Goal: Use online tool/utility: Utilize a website feature to perform a specific function

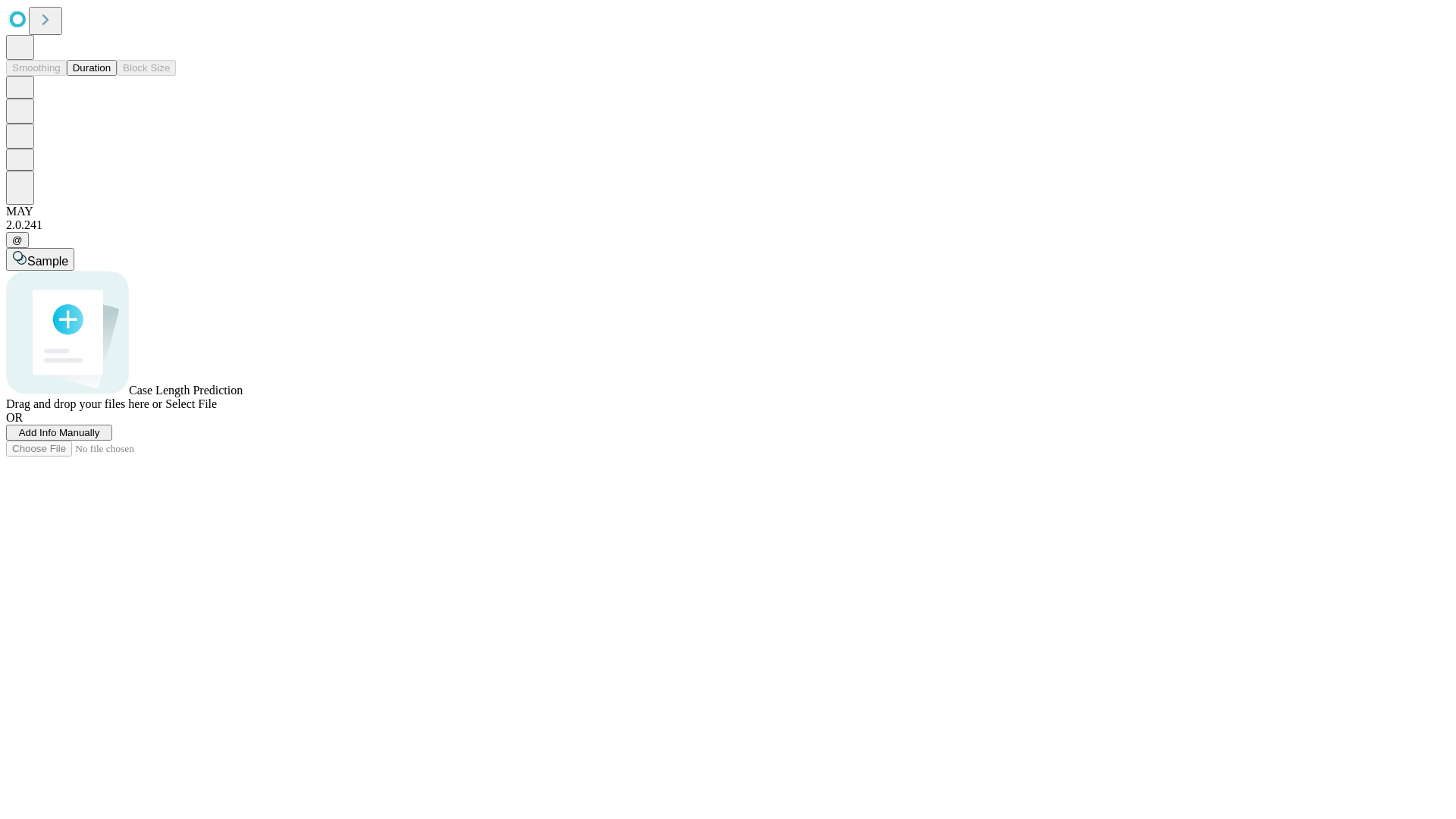
click at [100, 438] on span "Add Info Manually" at bounding box center [59, 432] width 81 height 11
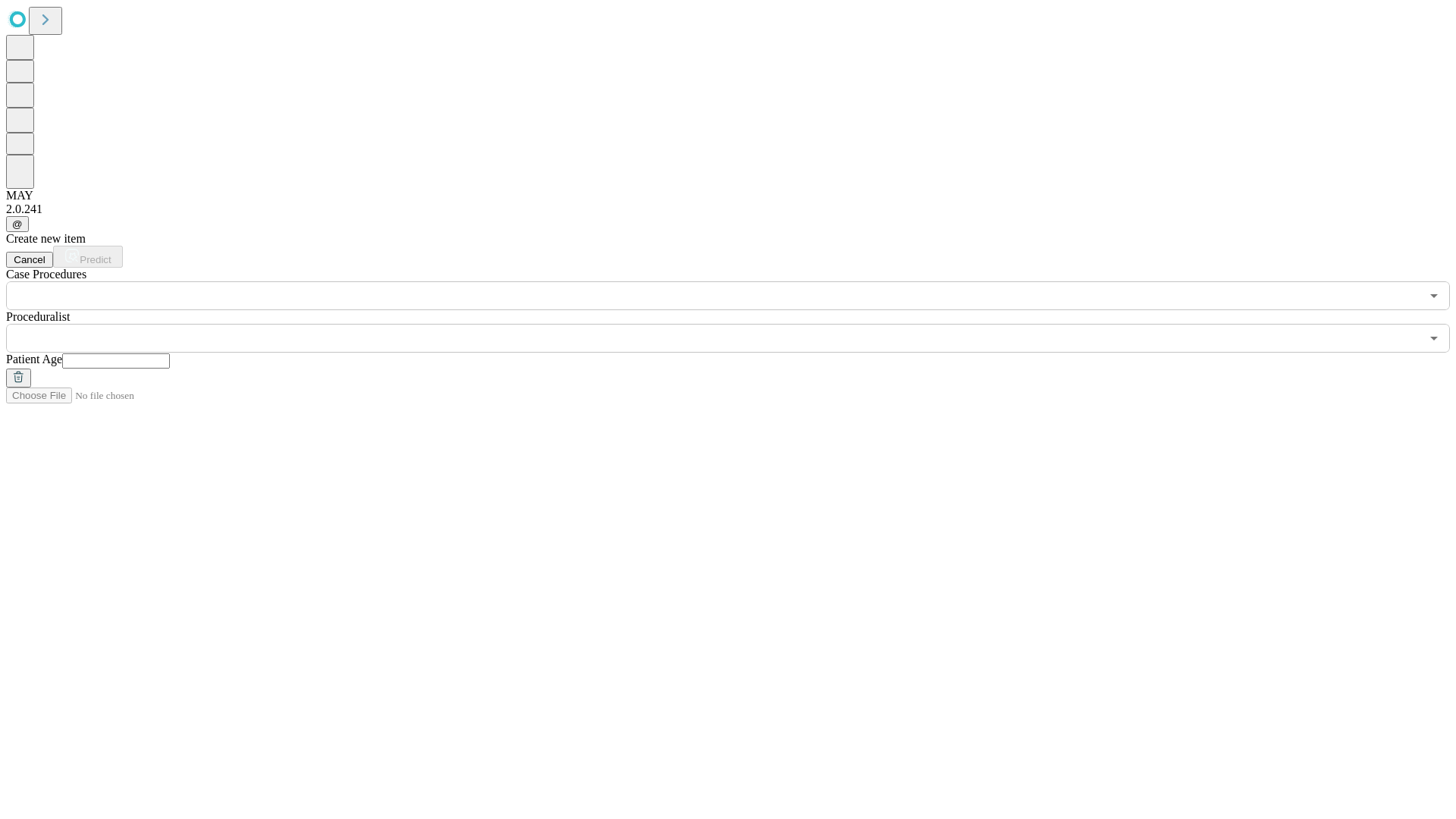
click at [169, 354] on input "text" at bounding box center [116, 361] width 107 height 15
type input "**"
click at [739, 324] on input "text" at bounding box center [714, 338] width 1414 height 29
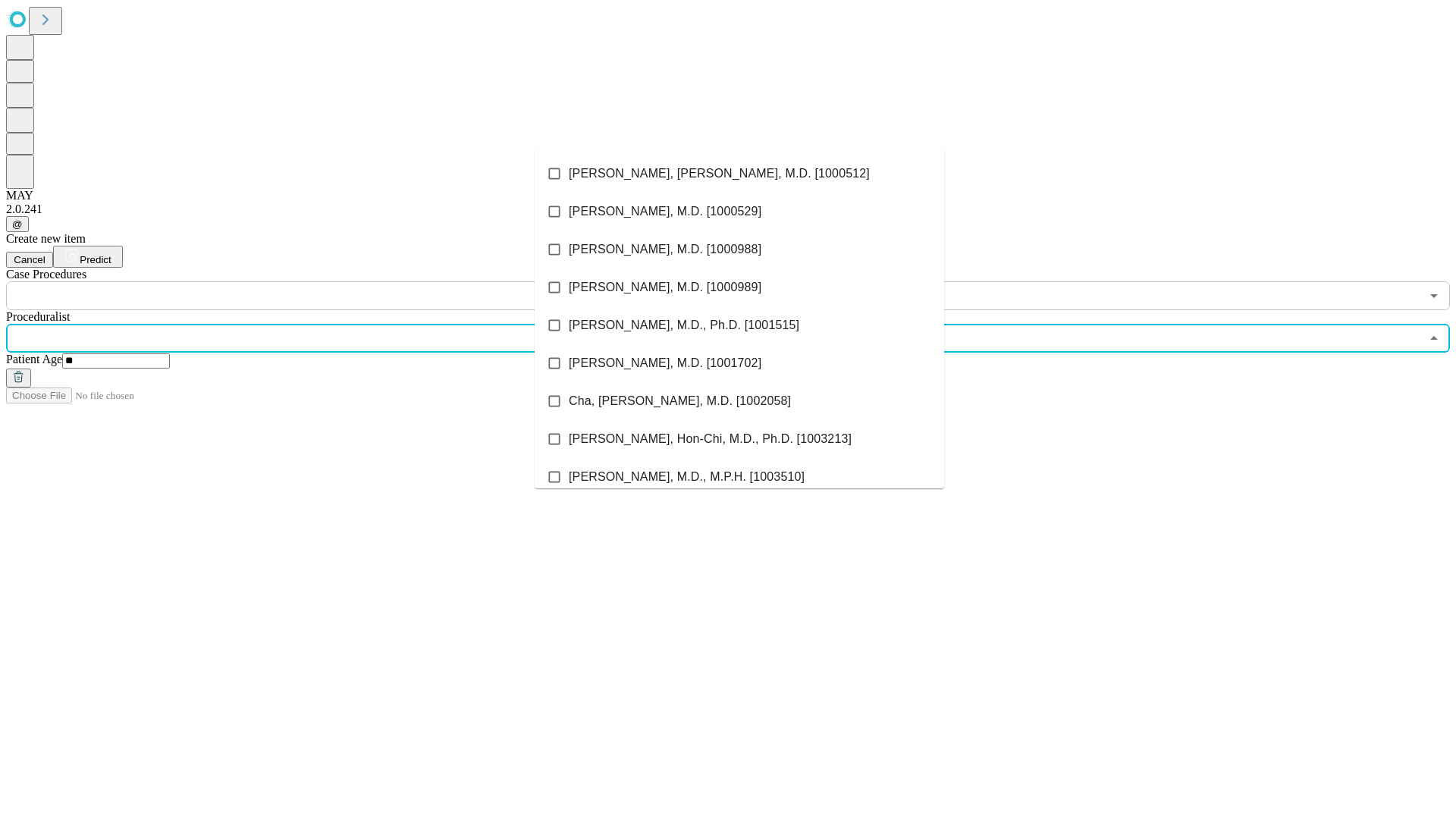
click at [740, 174] on li "[PERSON_NAME], [PERSON_NAME], M.D. [1000512]" at bounding box center [739, 173] width 409 height 38
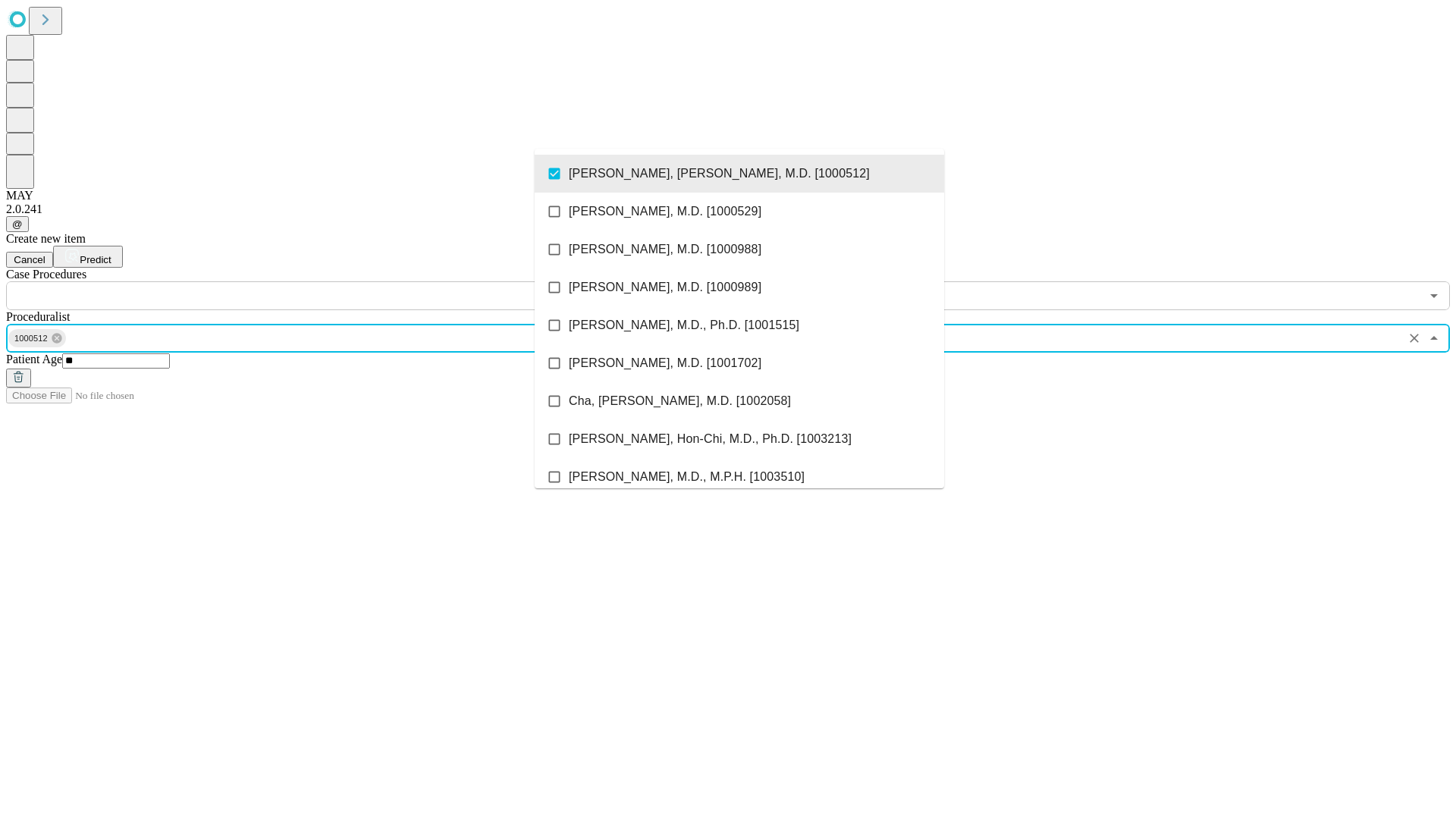
click at [318, 281] on input "text" at bounding box center [714, 295] width 1414 height 29
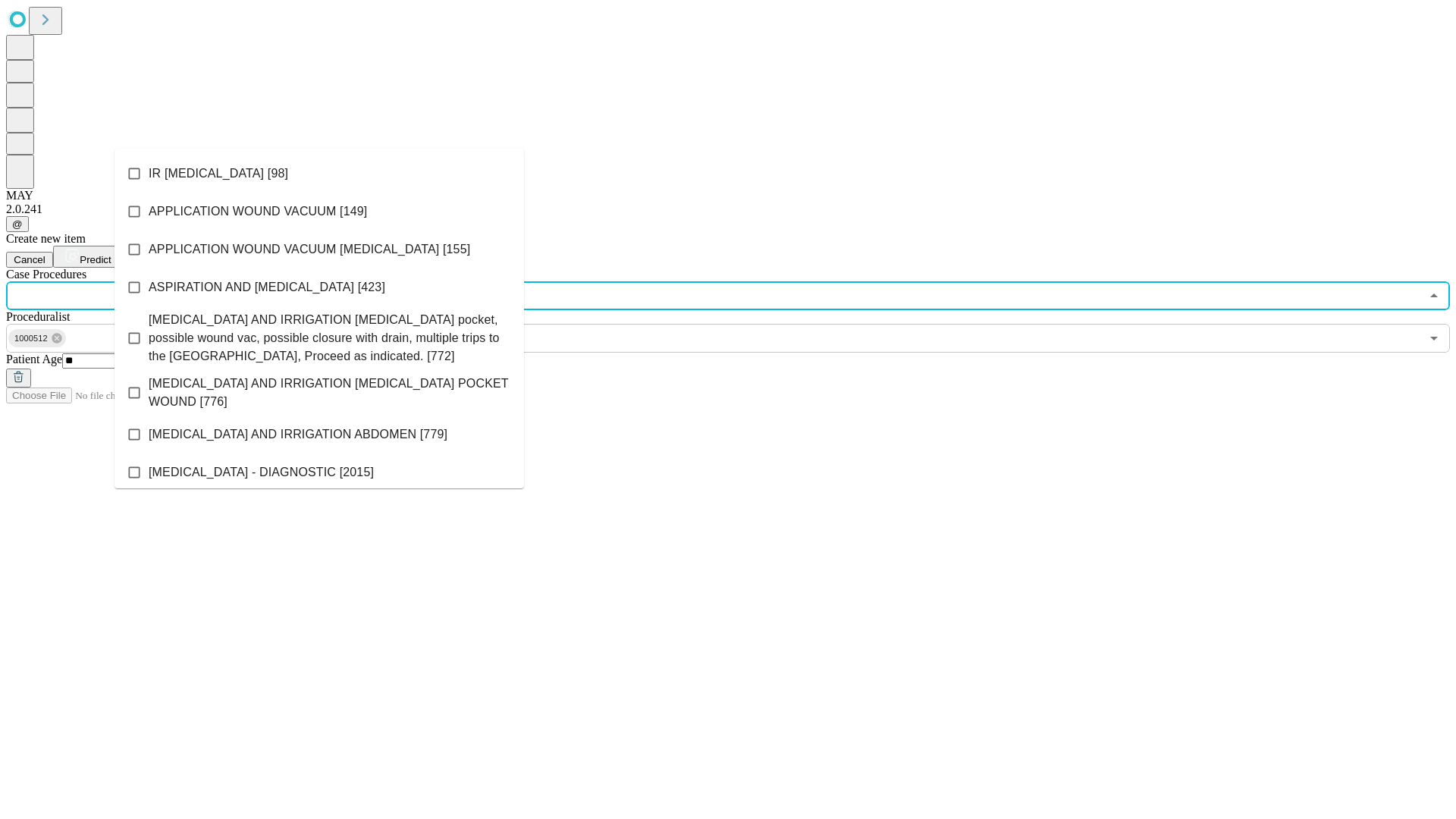
click at [319, 174] on li "IR [MEDICAL_DATA] [98]" at bounding box center [319, 173] width 409 height 38
click at [111, 254] on span "Predict" at bounding box center [95, 259] width 31 height 11
